Goal: Transaction & Acquisition: Download file/media

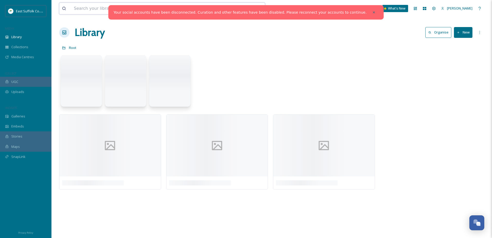
click at [99, 11] on input at bounding box center [147, 8] width 152 height 11
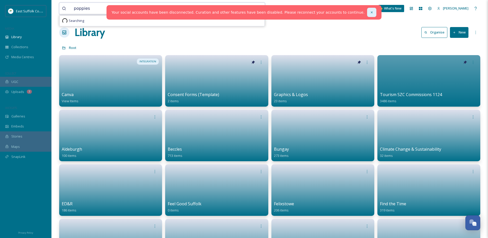
type input "poppies"
click at [367, 15] on div at bounding box center [371, 12] width 9 height 9
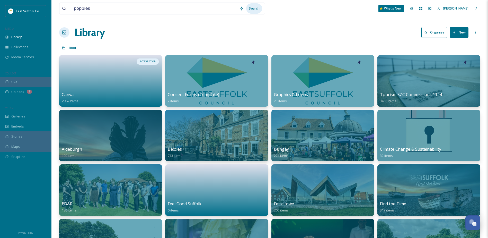
click at [261, 10] on div "Search" at bounding box center [254, 8] width 16 height 10
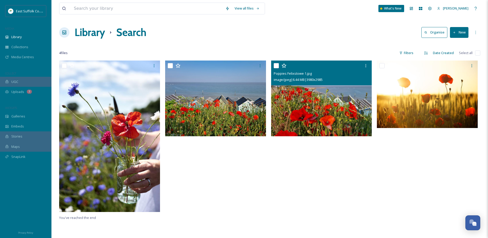
click at [277, 65] on input "checkbox" at bounding box center [276, 65] width 5 height 5
checkbox input "true"
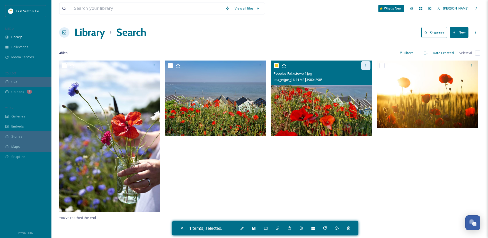
click at [365, 65] on icon at bounding box center [366, 66] width 4 height 4
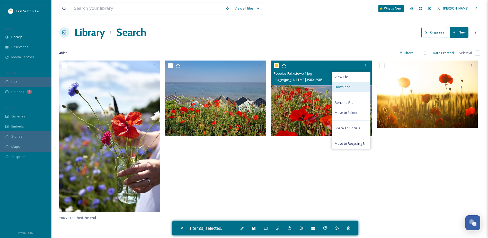
click at [339, 86] on span "Download" at bounding box center [343, 86] width 16 height 5
